Goal: Check status: Check status

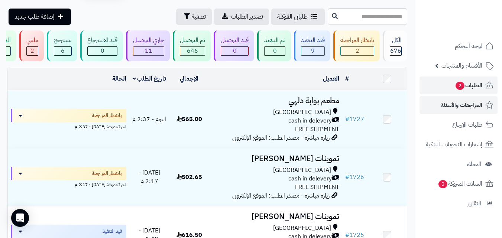
scroll to position [37, 0]
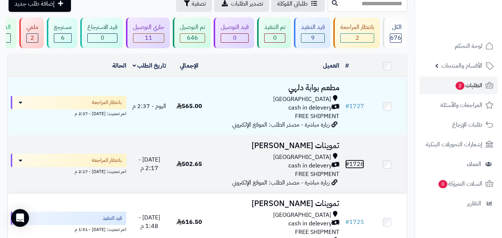
click at [357, 168] on link "# 1726" at bounding box center [354, 164] width 19 height 9
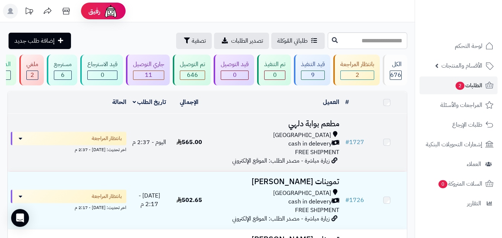
scroll to position [37, 0]
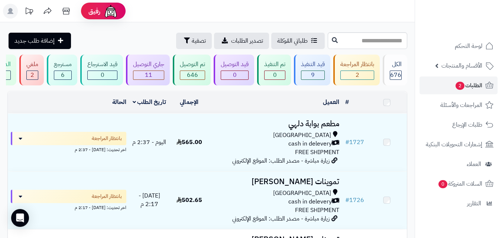
scroll to position [37, 0]
